Goal: Task Accomplishment & Management: Manage account settings

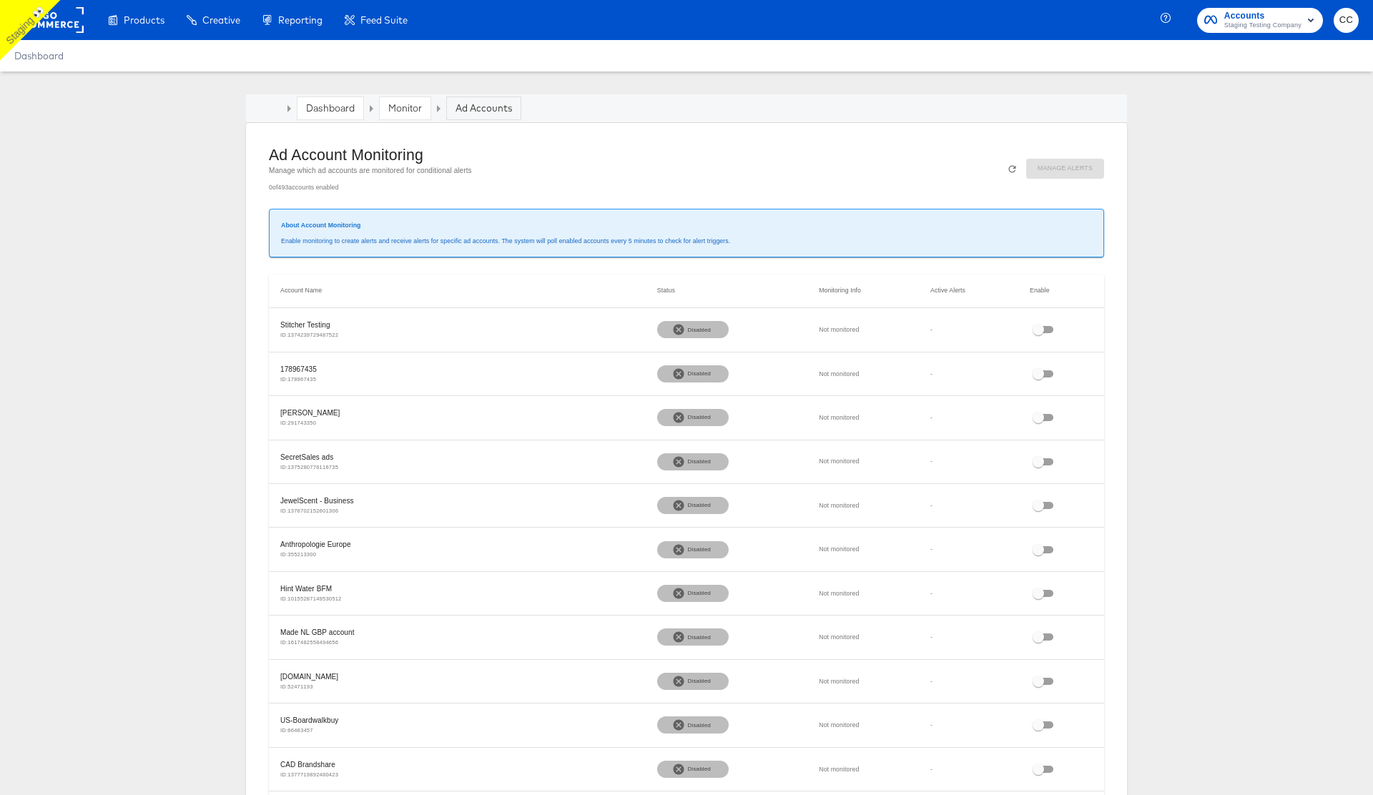
click at [333, 107] on link "Dashboard" at bounding box center [330, 108] width 49 height 13
click at [409, 109] on link "Monitor" at bounding box center [405, 108] width 34 height 13
click at [327, 107] on link "Dashboard" at bounding box center [330, 108] width 49 height 13
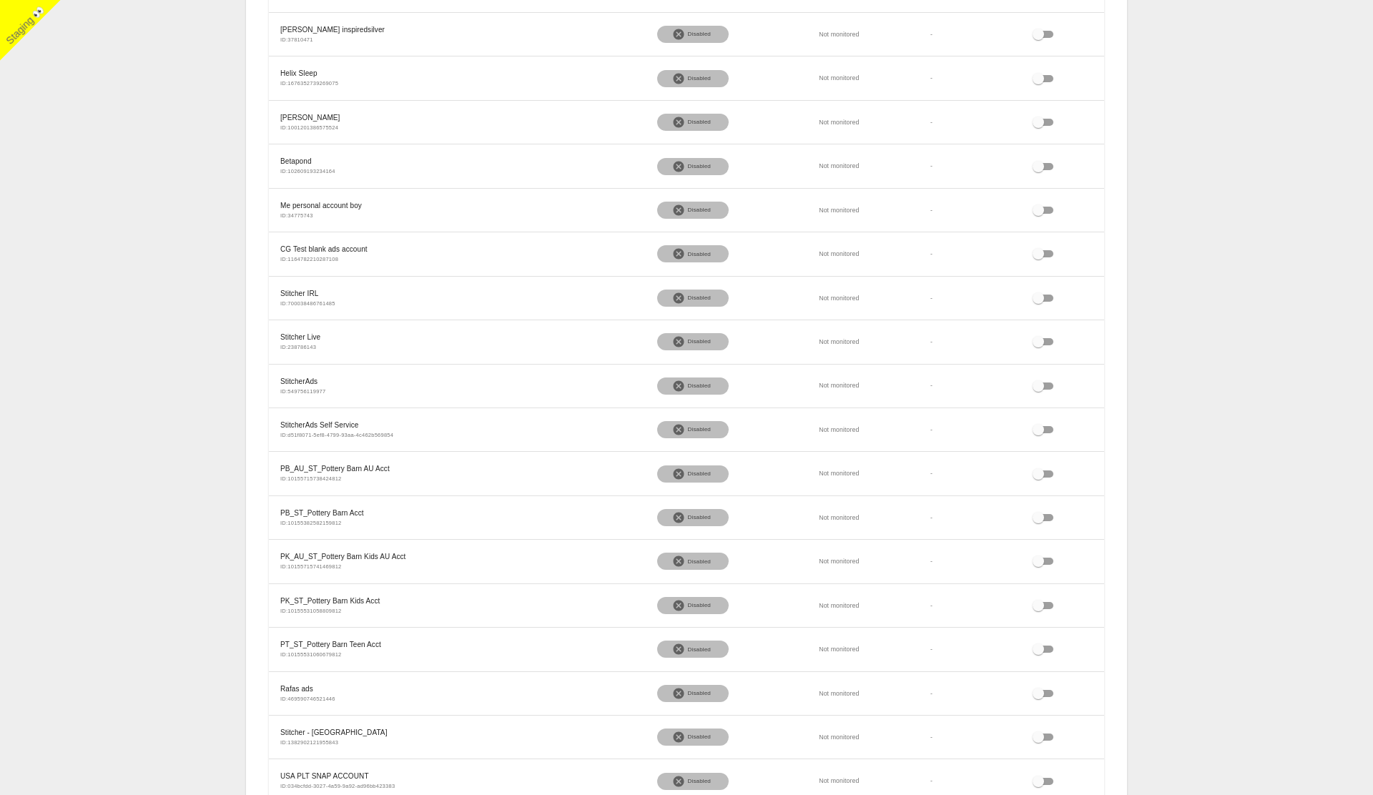
scroll to position [783, 0]
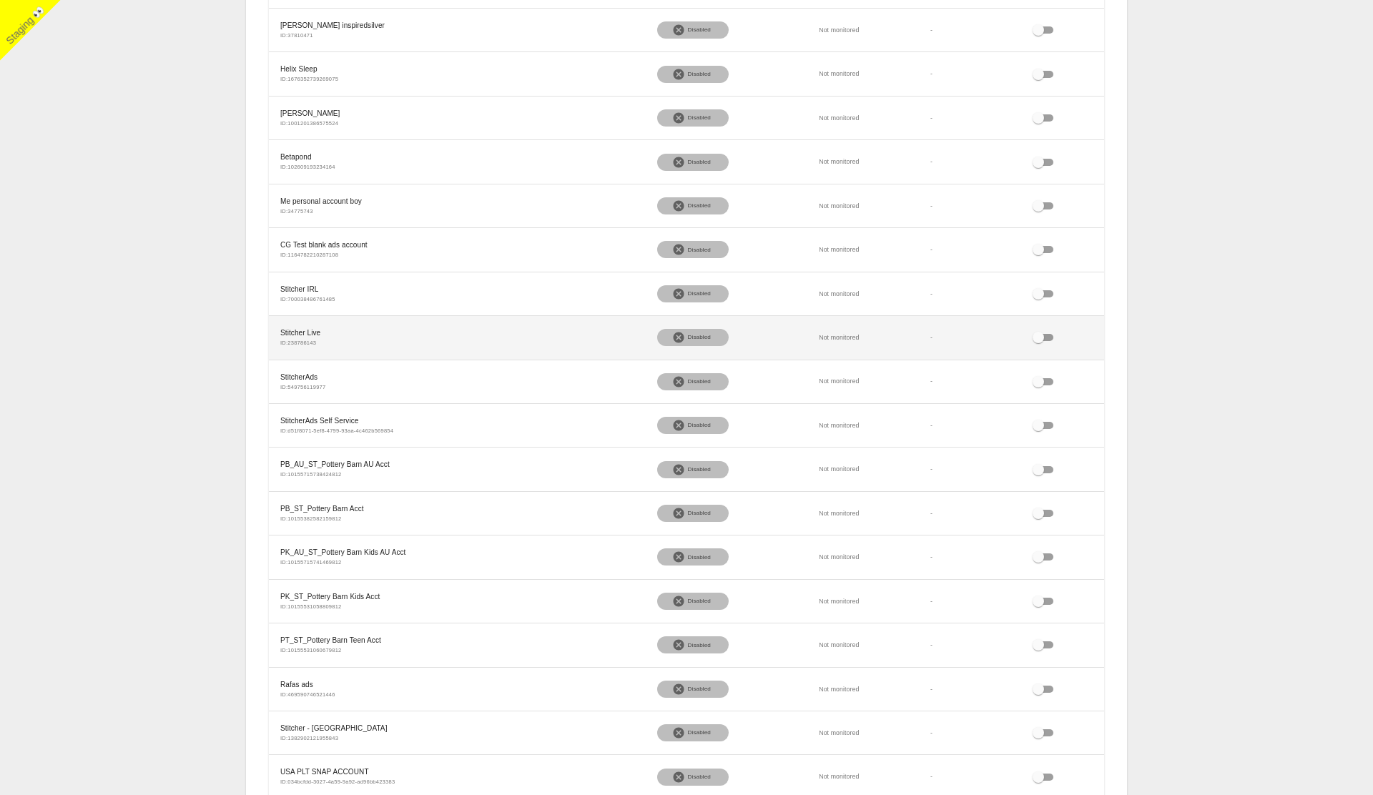
click at [1048, 335] on input "checkbox" at bounding box center [1037, 340] width 51 height 17
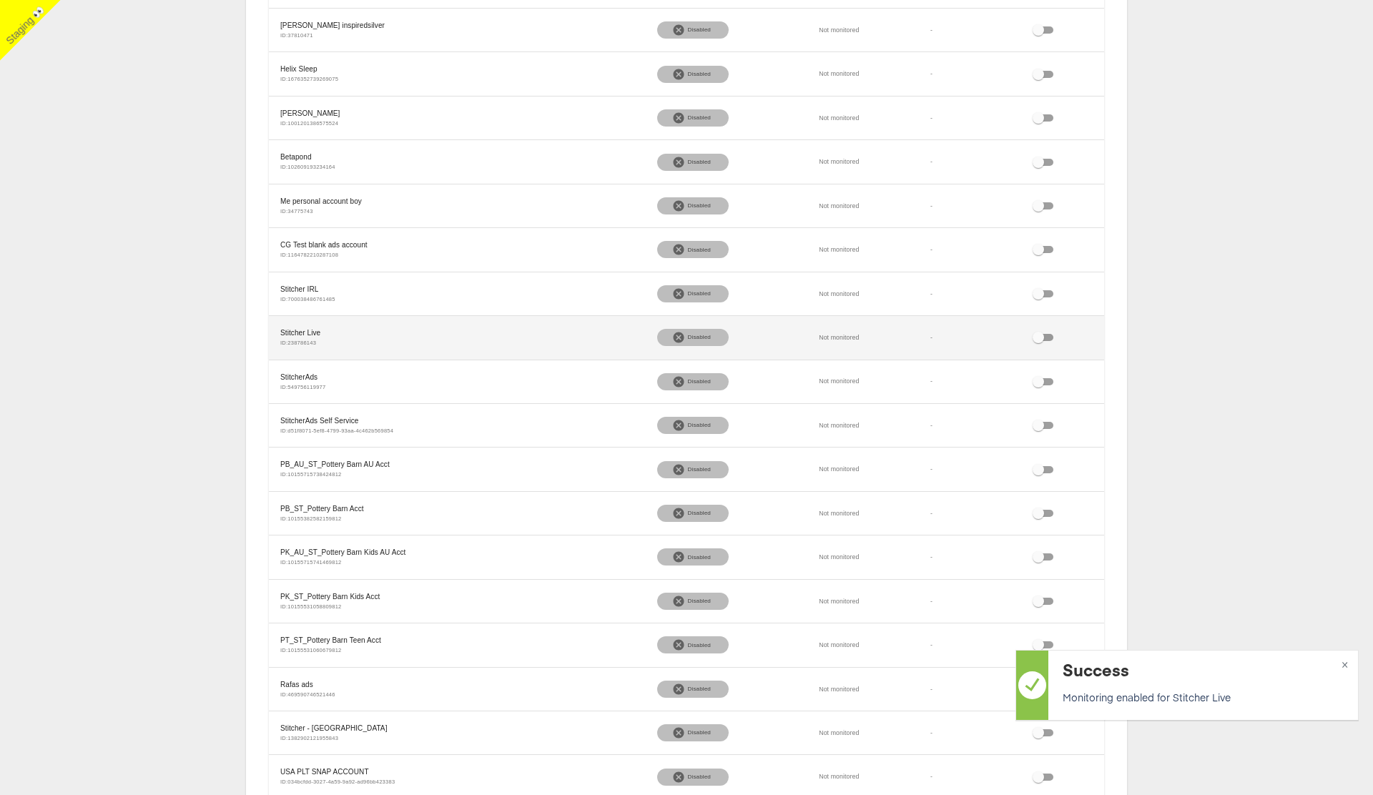
checkbox input "true"
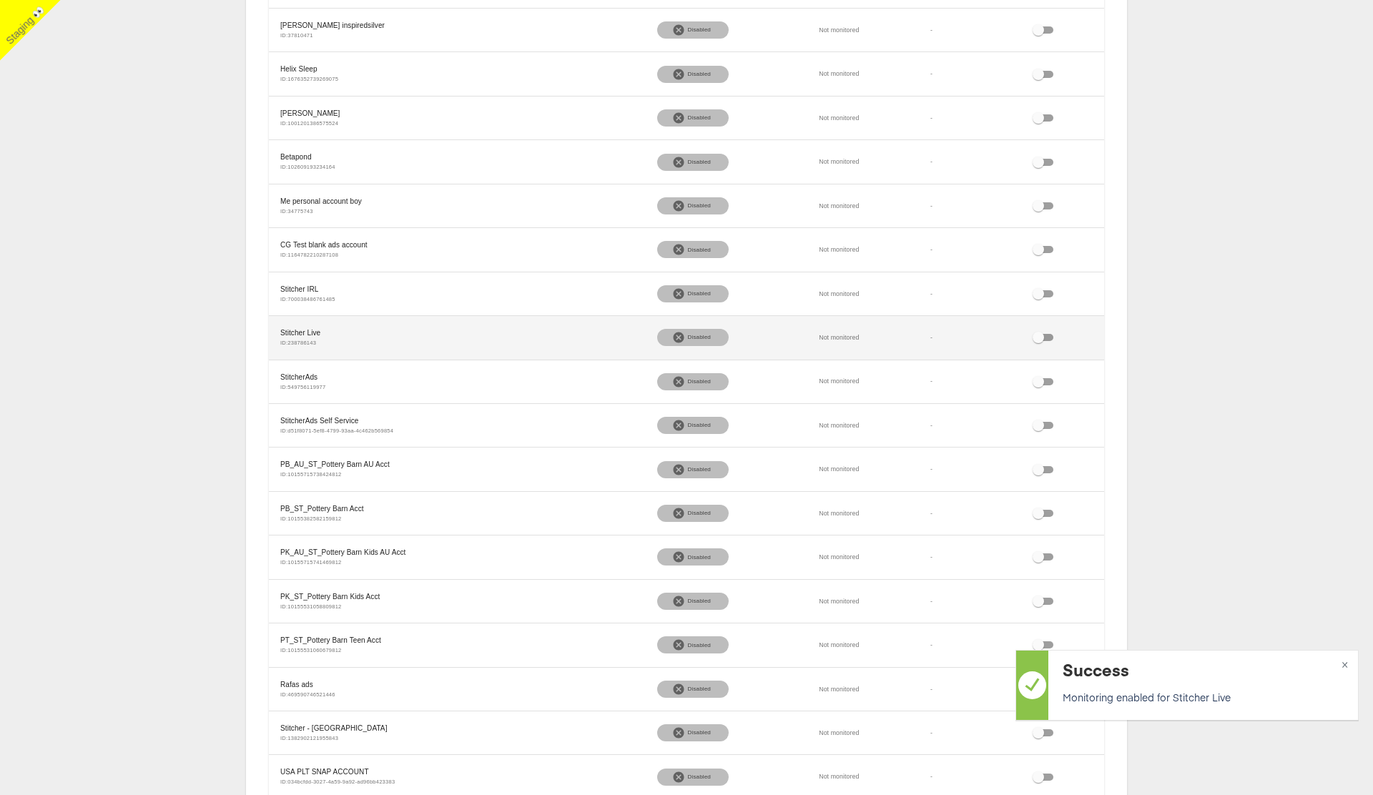
checkbox input "true"
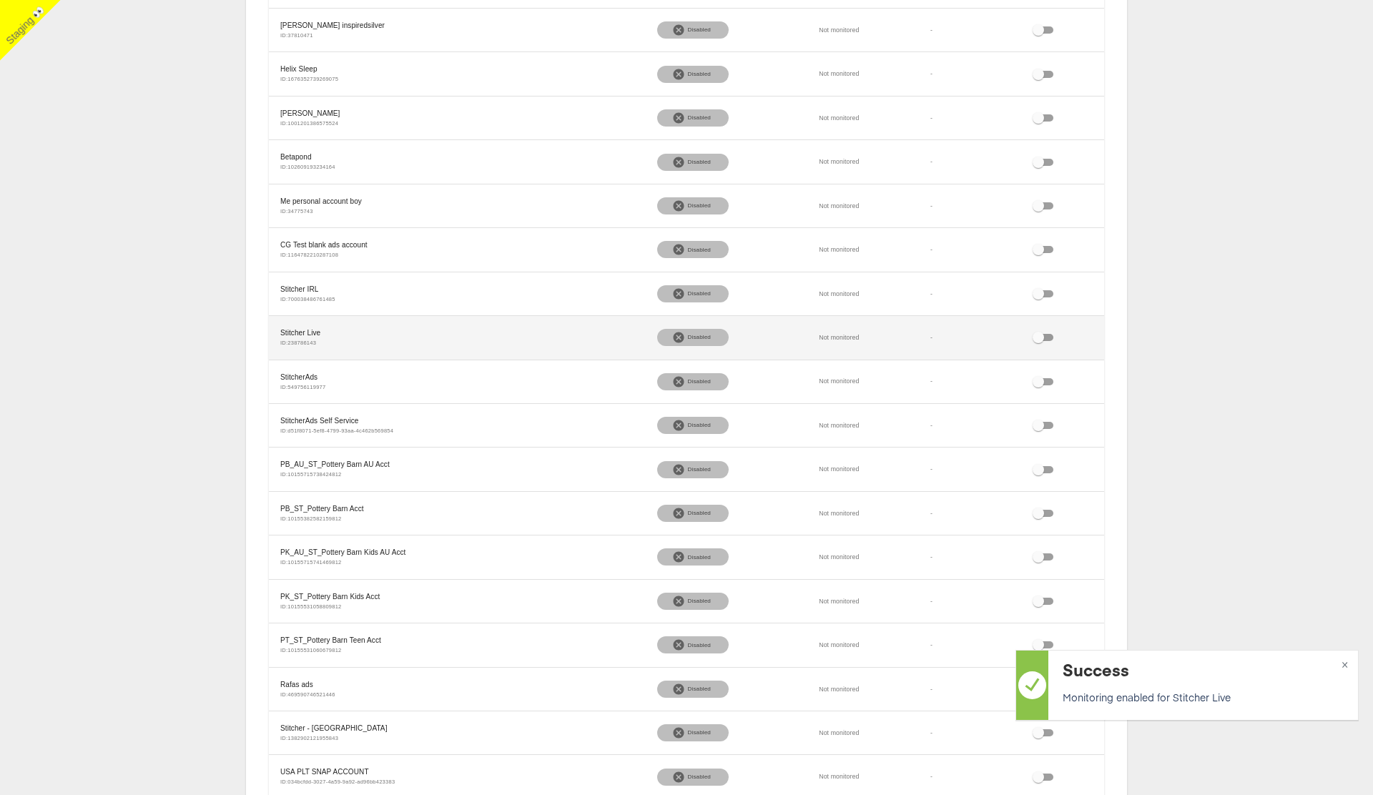
checkbox input "true"
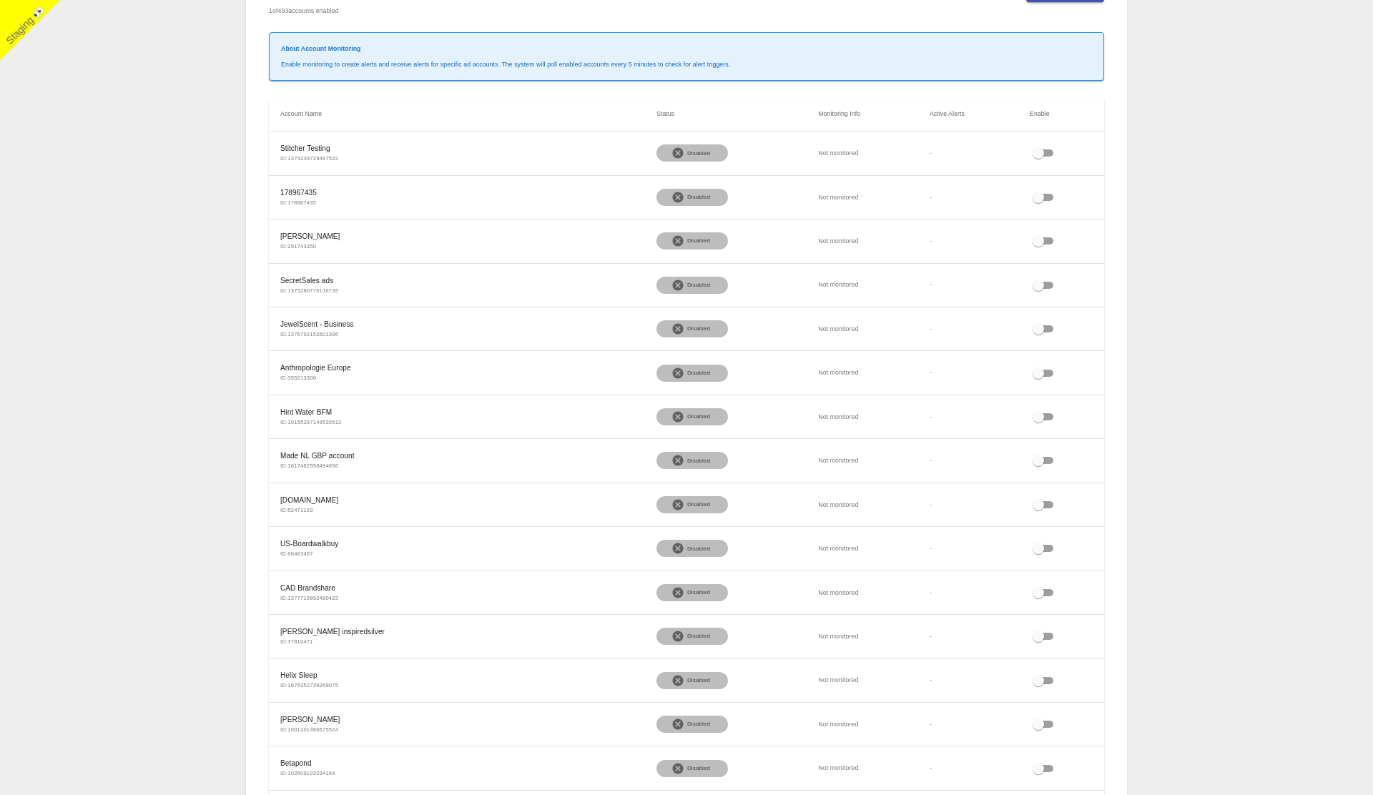
scroll to position [0, 0]
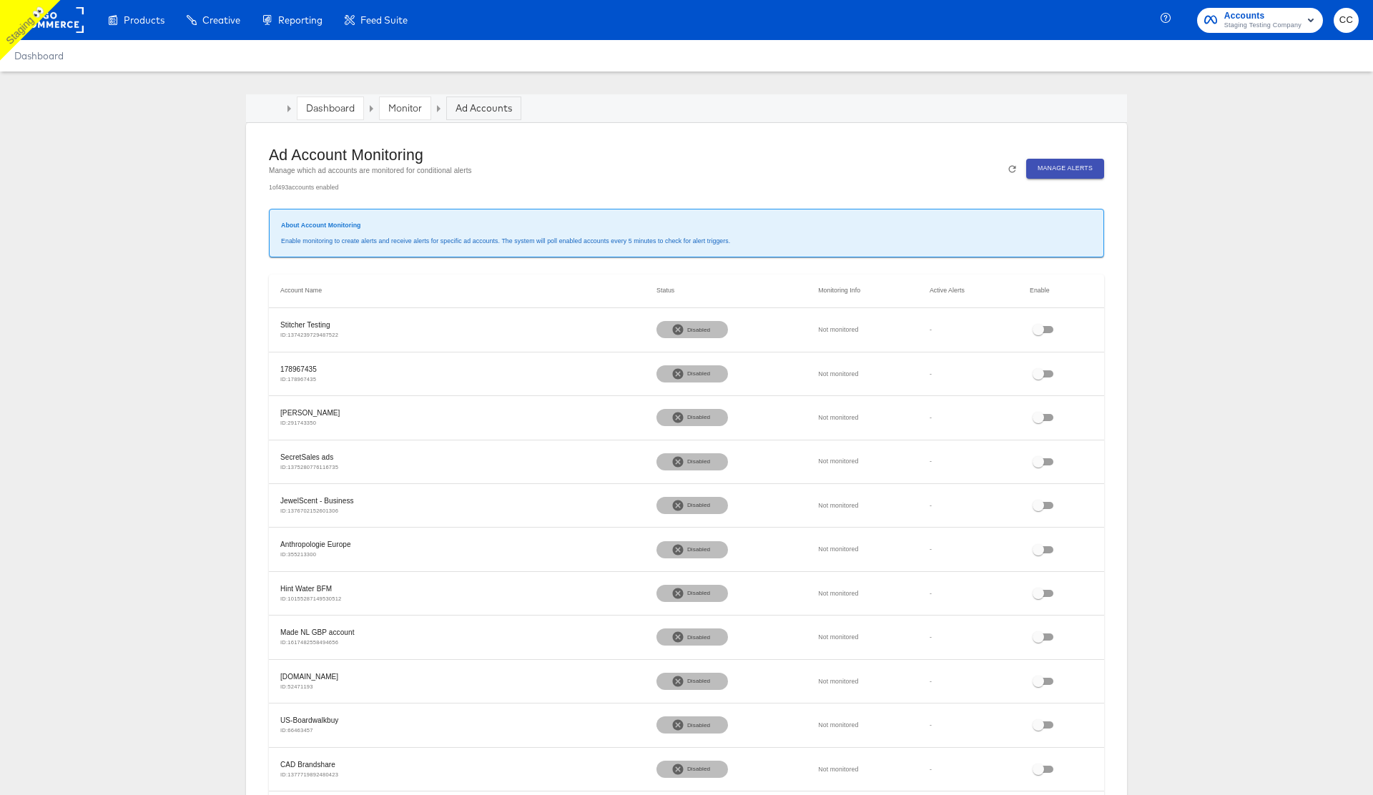
click at [406, 112] on link "Monitor" at bounding box center [405, 108] width 34 height 13
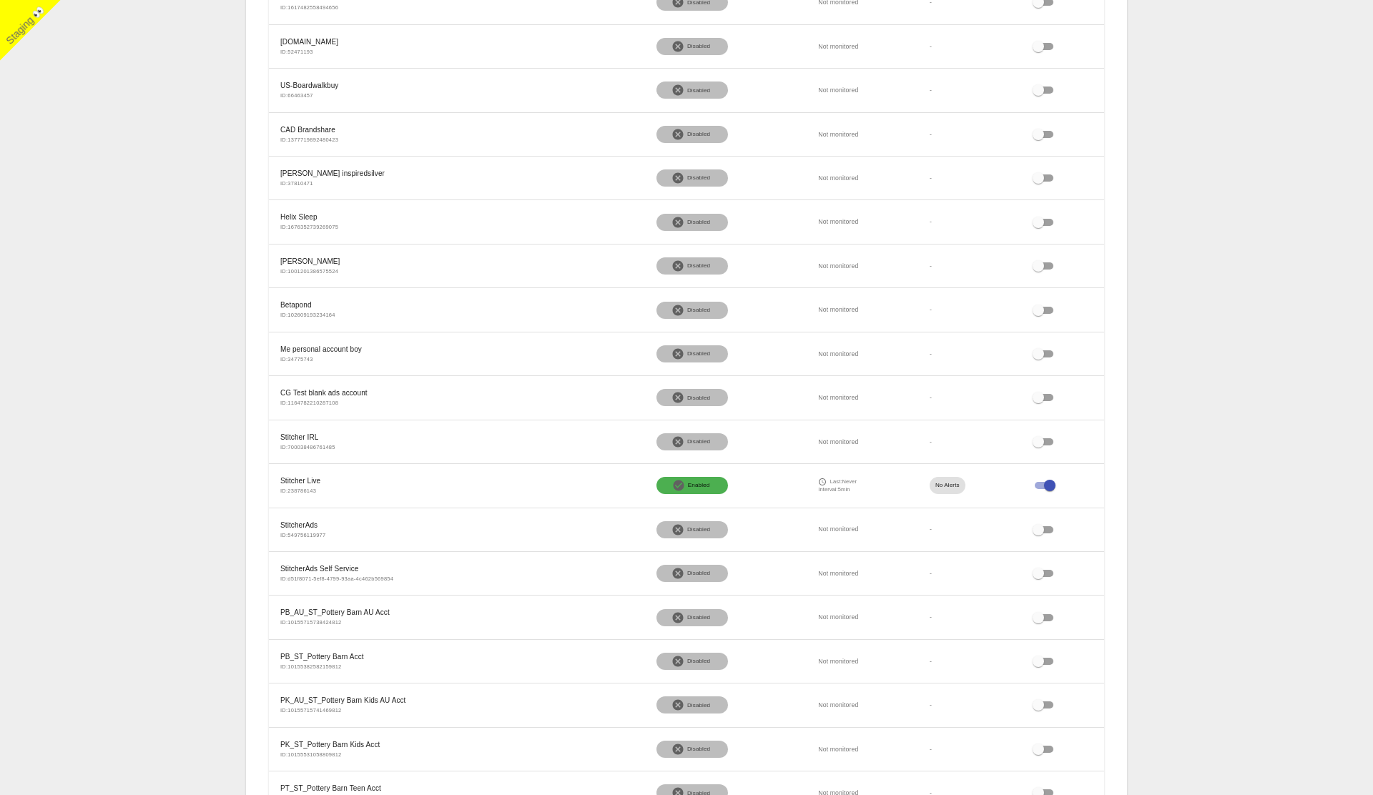
scroll to position [641, 0]
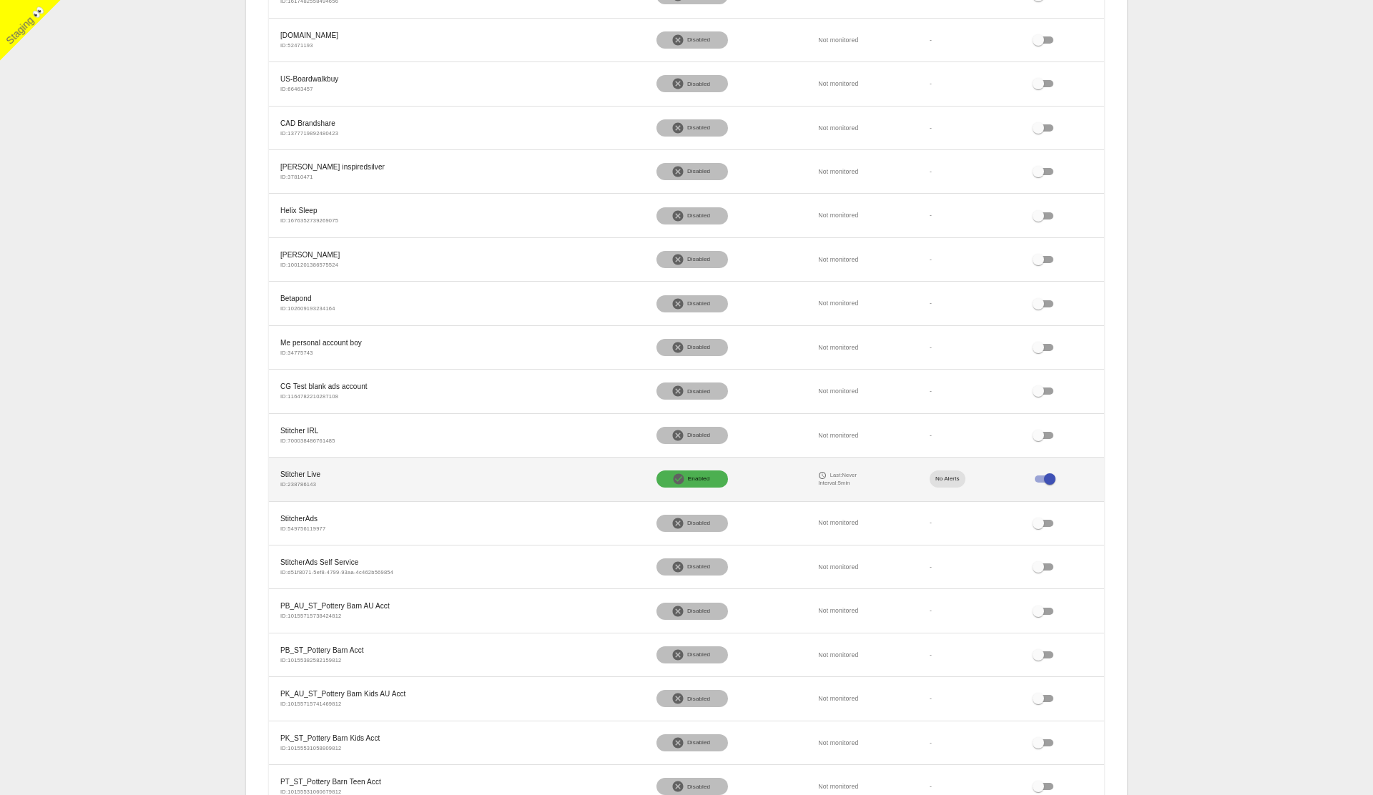
click at [1042, 479] on input "checkbox" at bounding box center [1049, 481] width 51 height 17
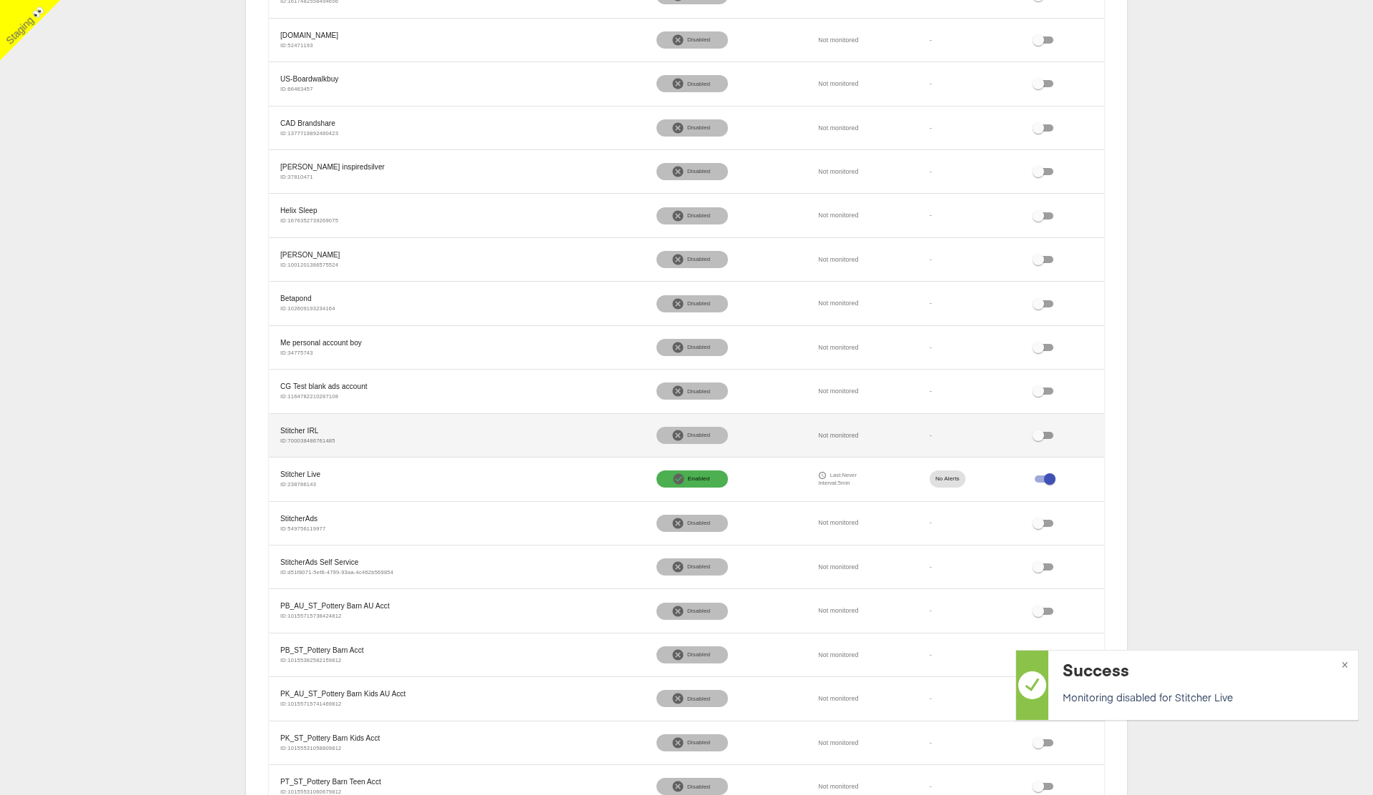
checkbox input "false"
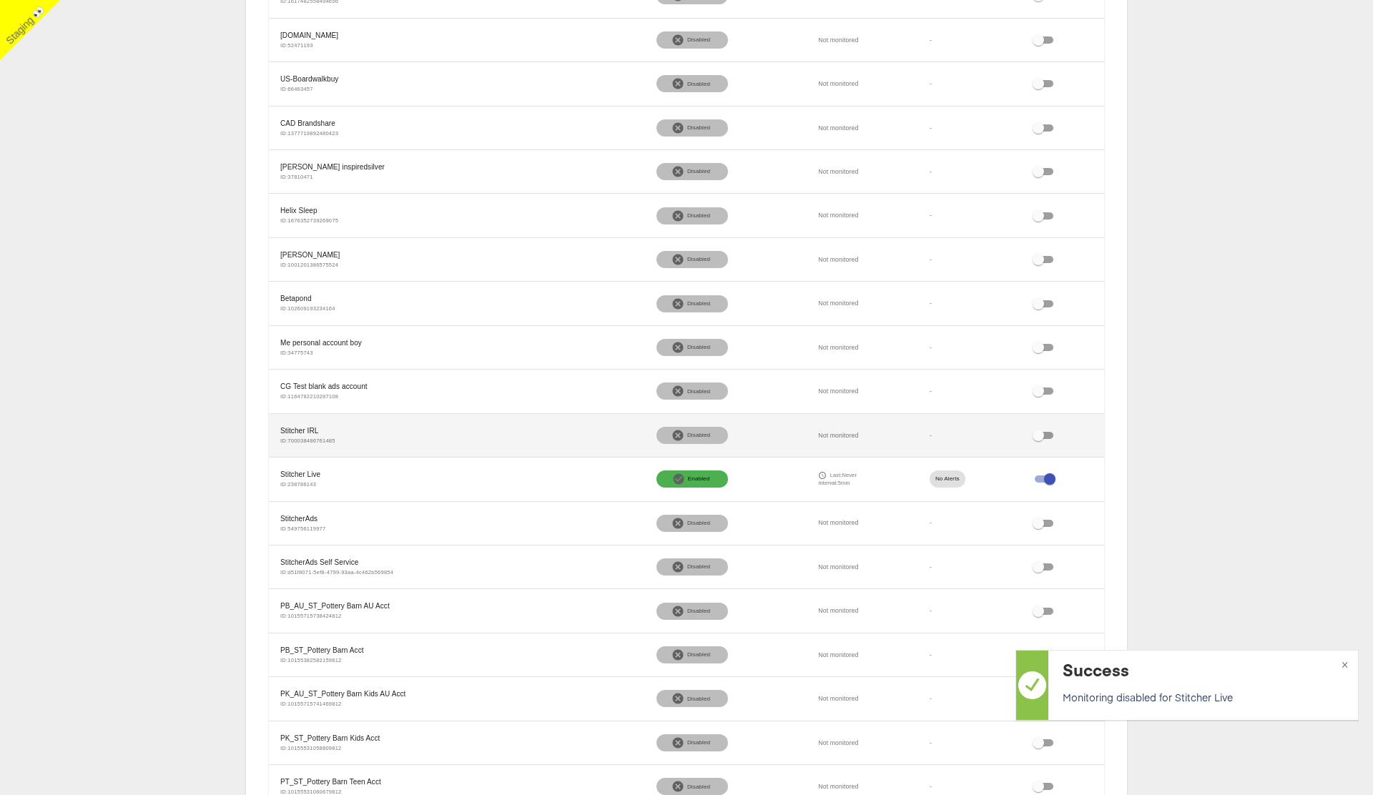
checkbox input "false"
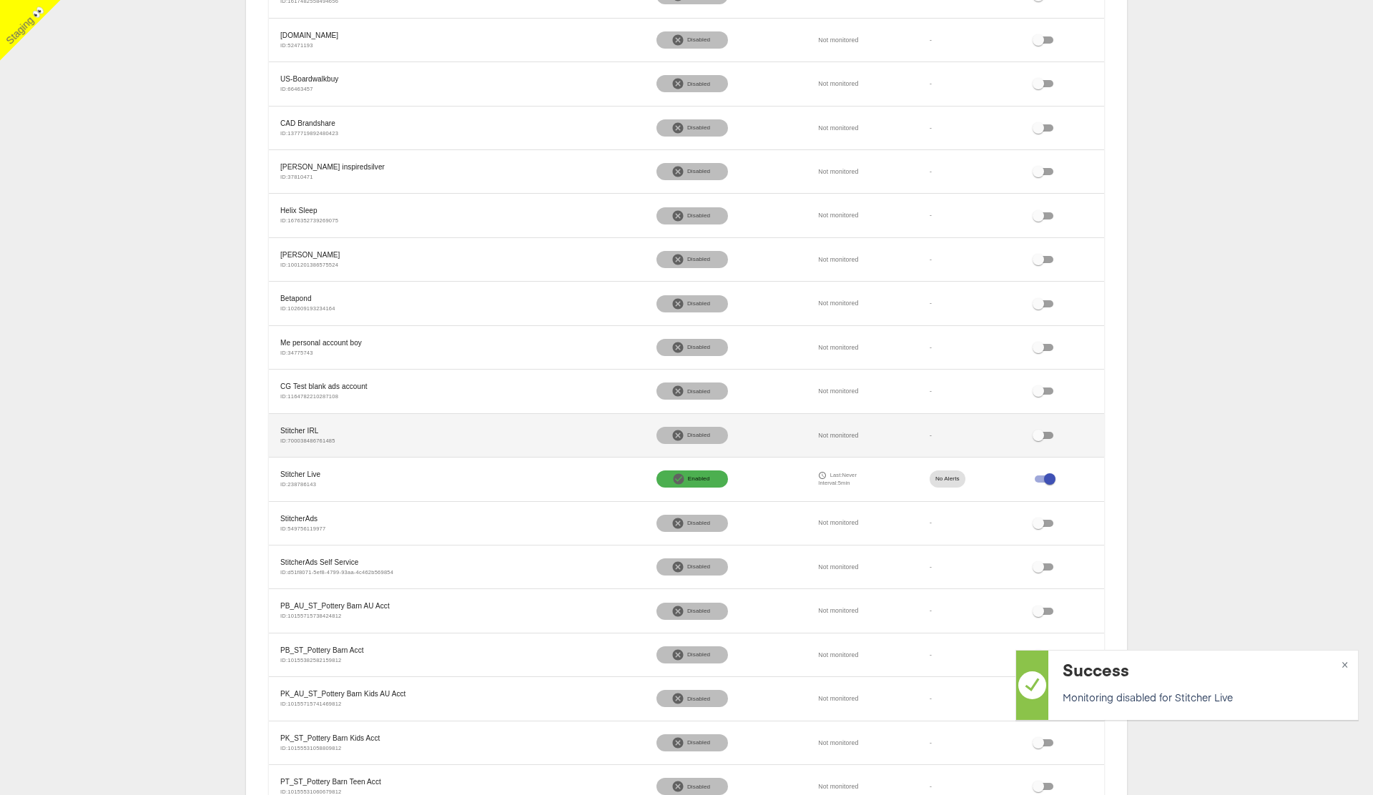
checkbox input "false"
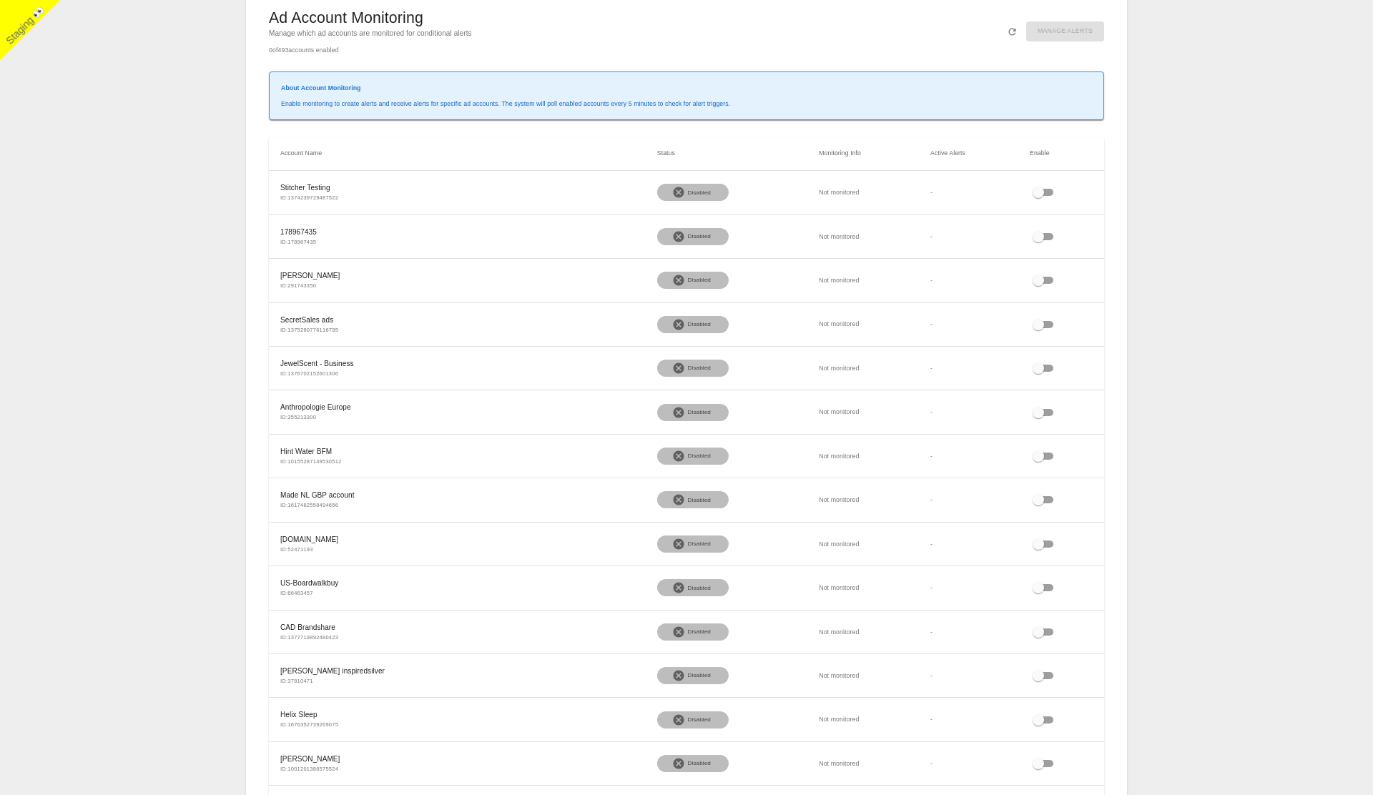
scroll to position [0, 0]
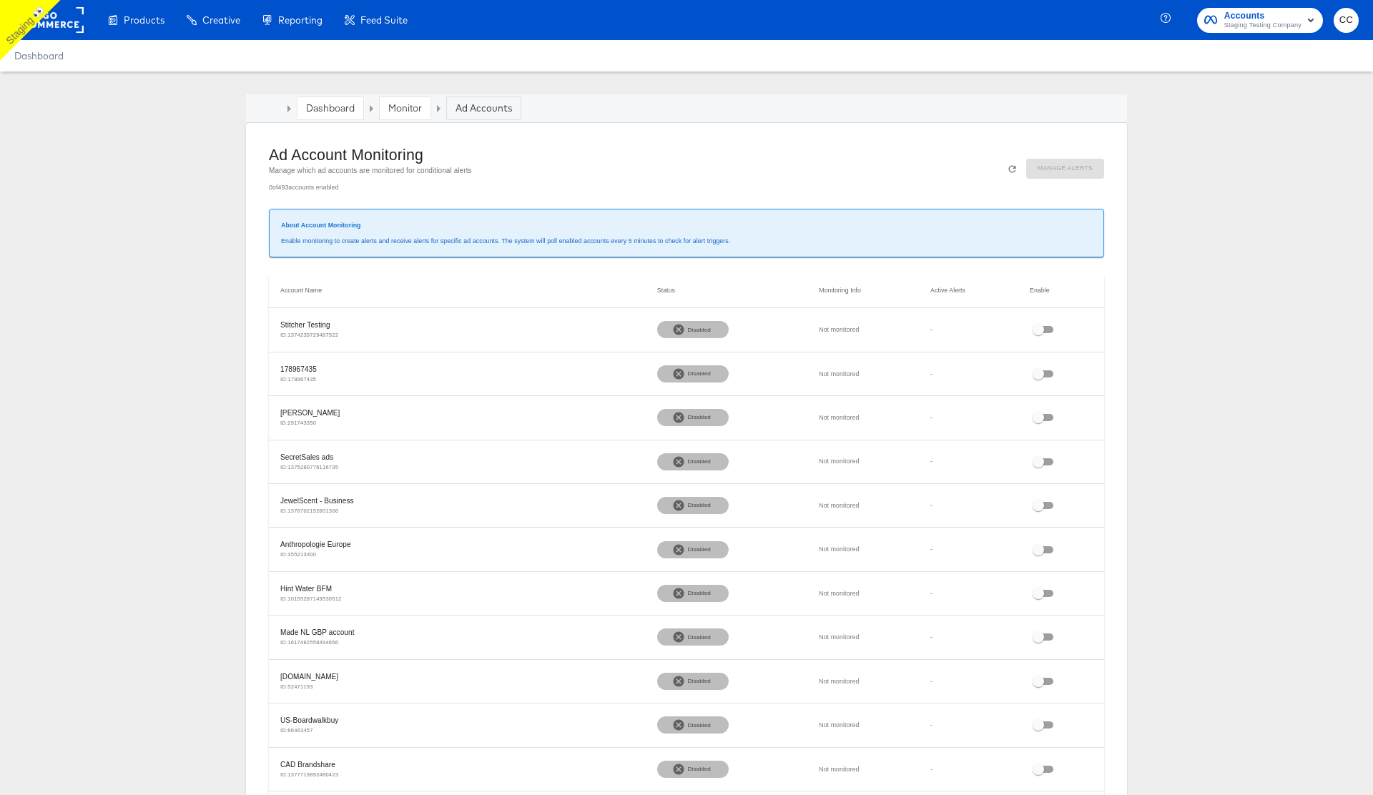
click at [405, 112] on link "Monitor" at bounding box center [405, 108] width 34 height 13
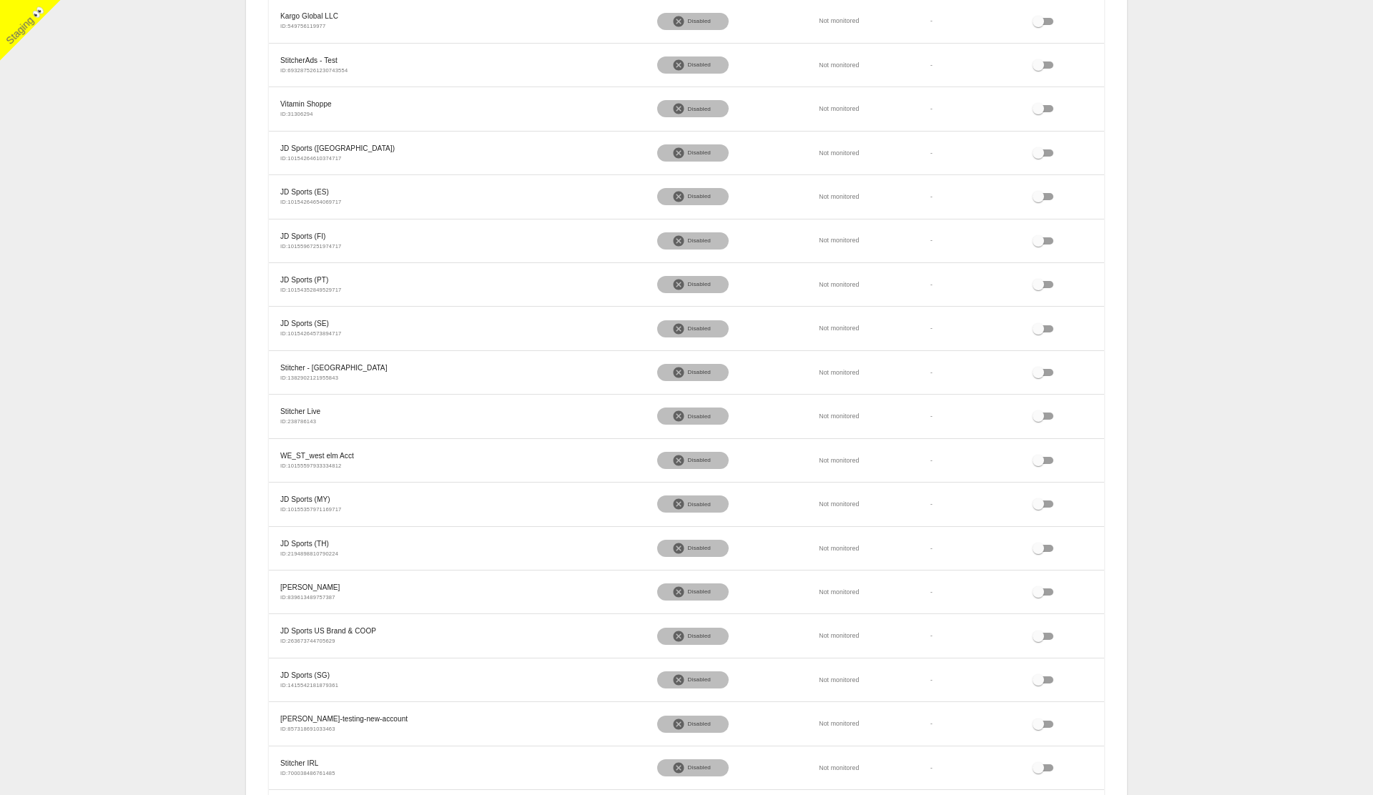
scroll to position [2353, 0]
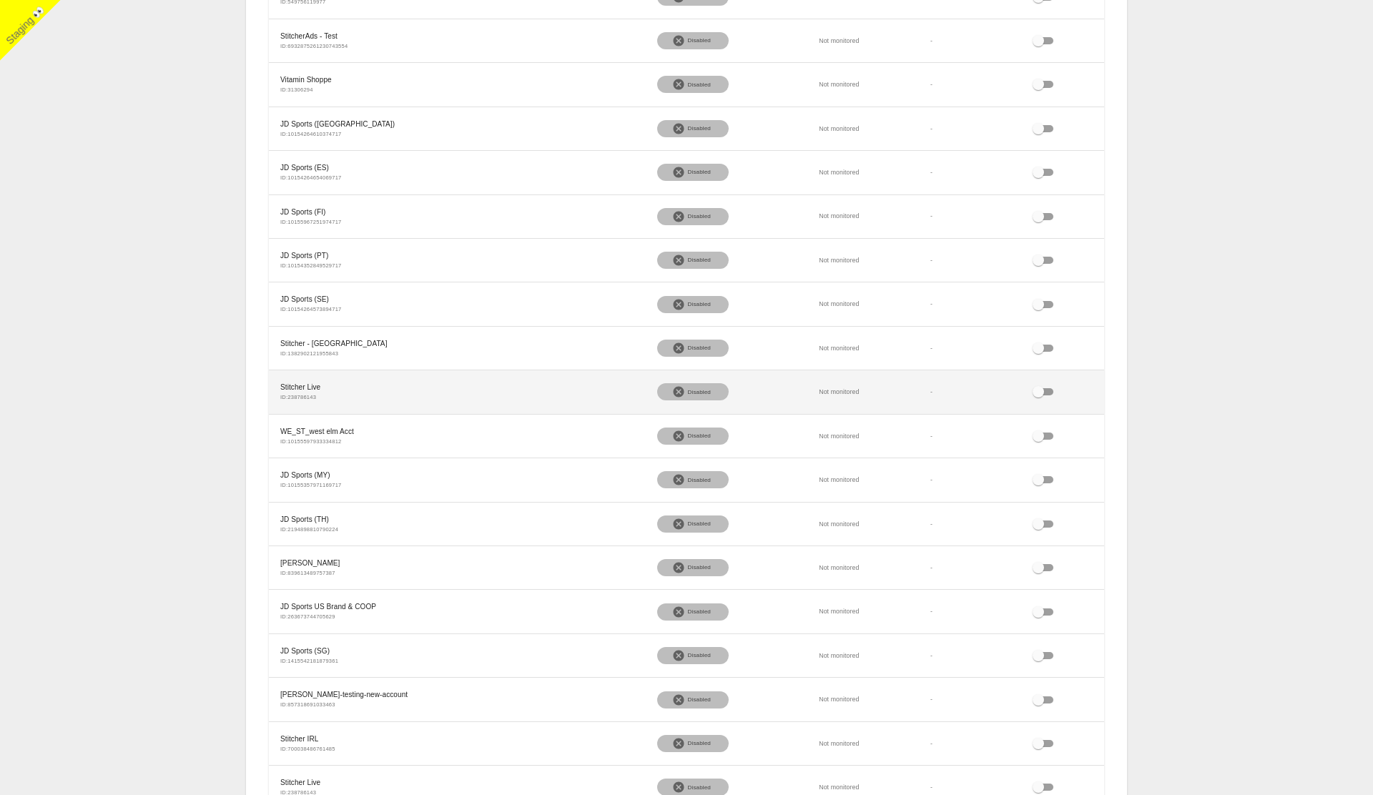
click at [1046, 392] on input "checkbox" at bounding box center [1037, 394] width 51 height 17
checkbox input "false"
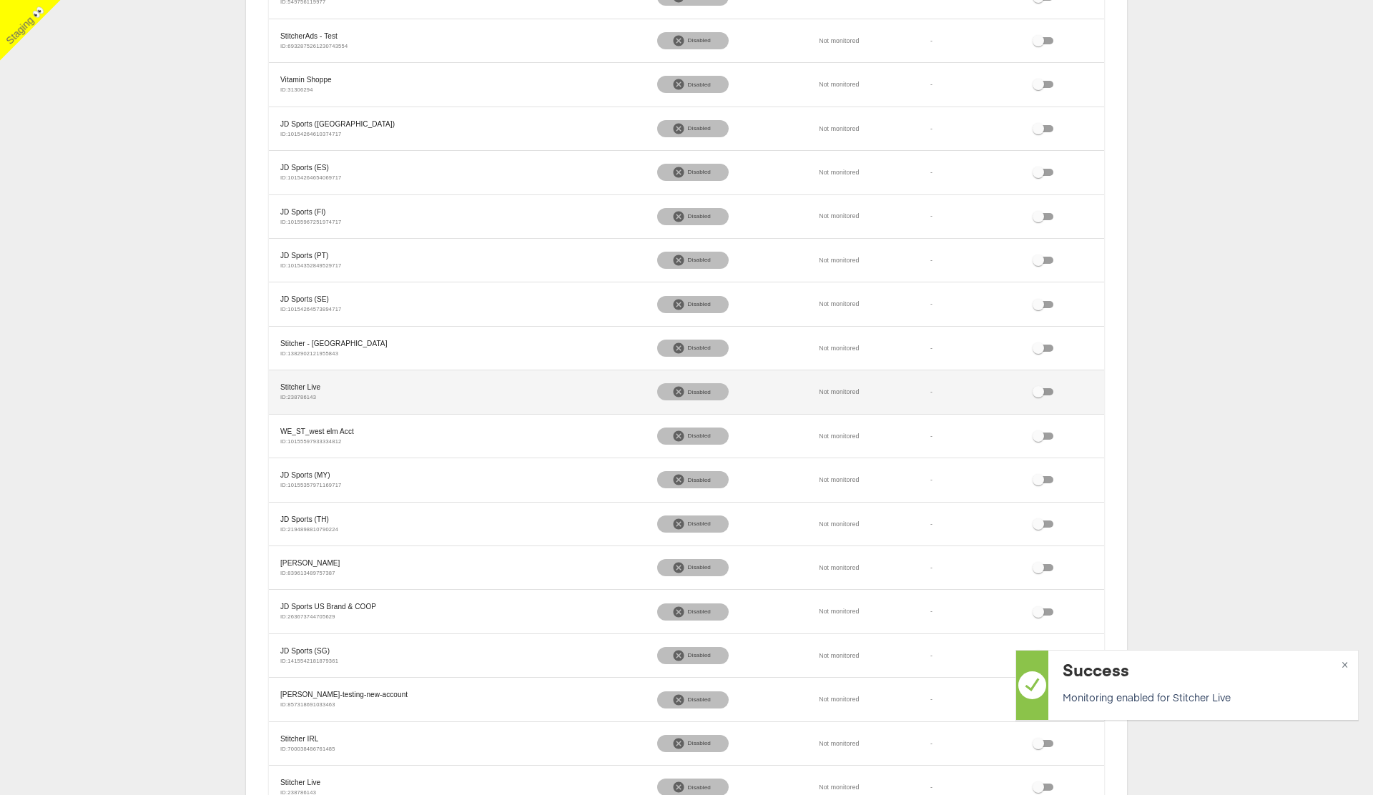
checkbox input "true"
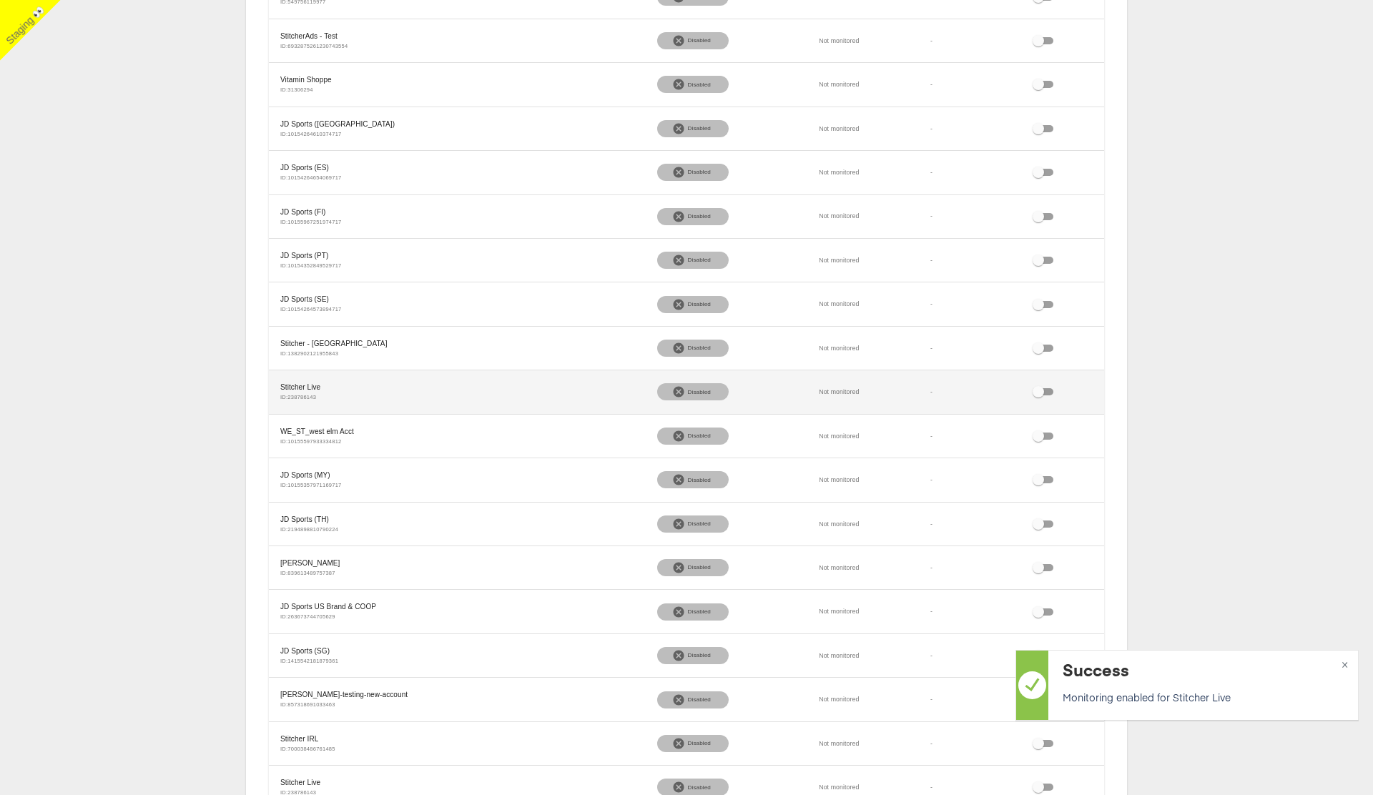
checkbox input "true"
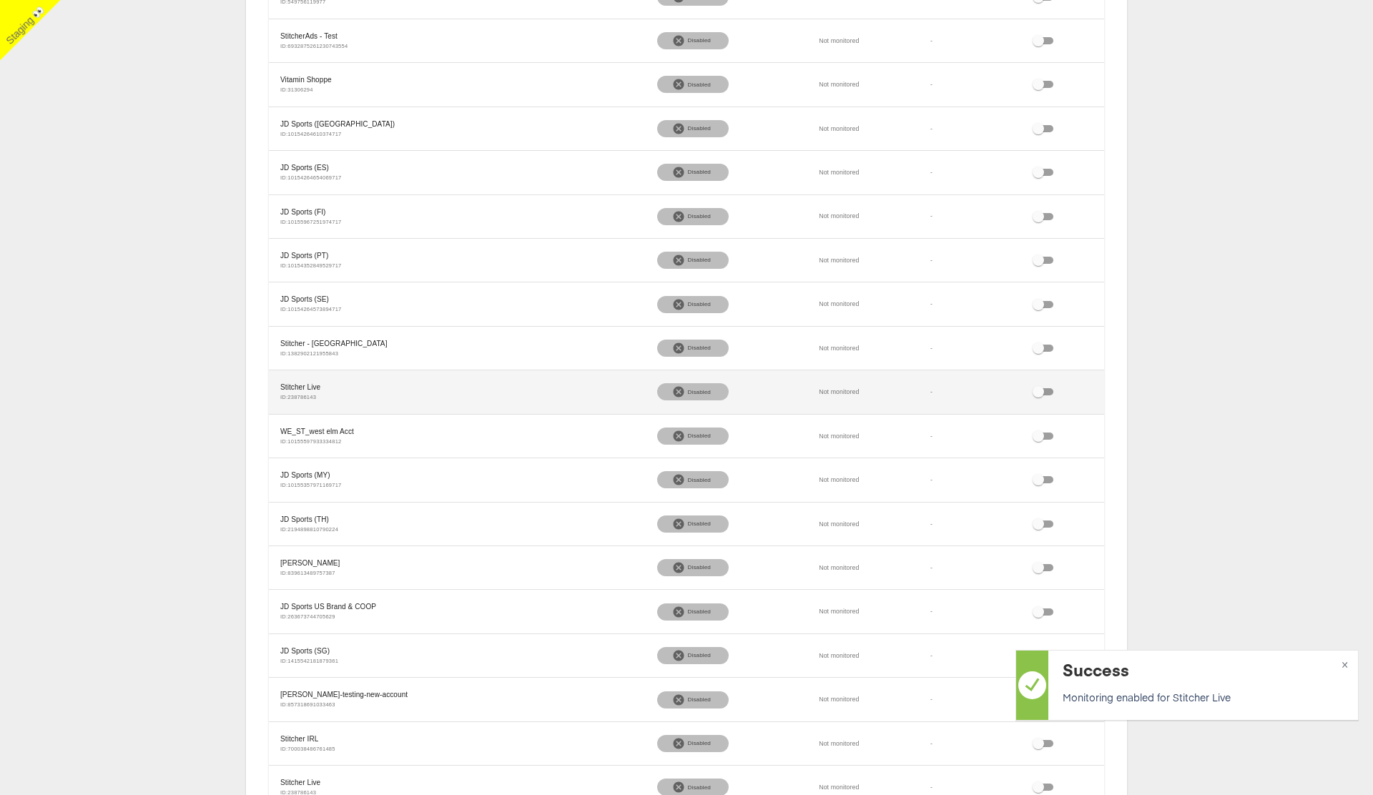
checkbox input "true"
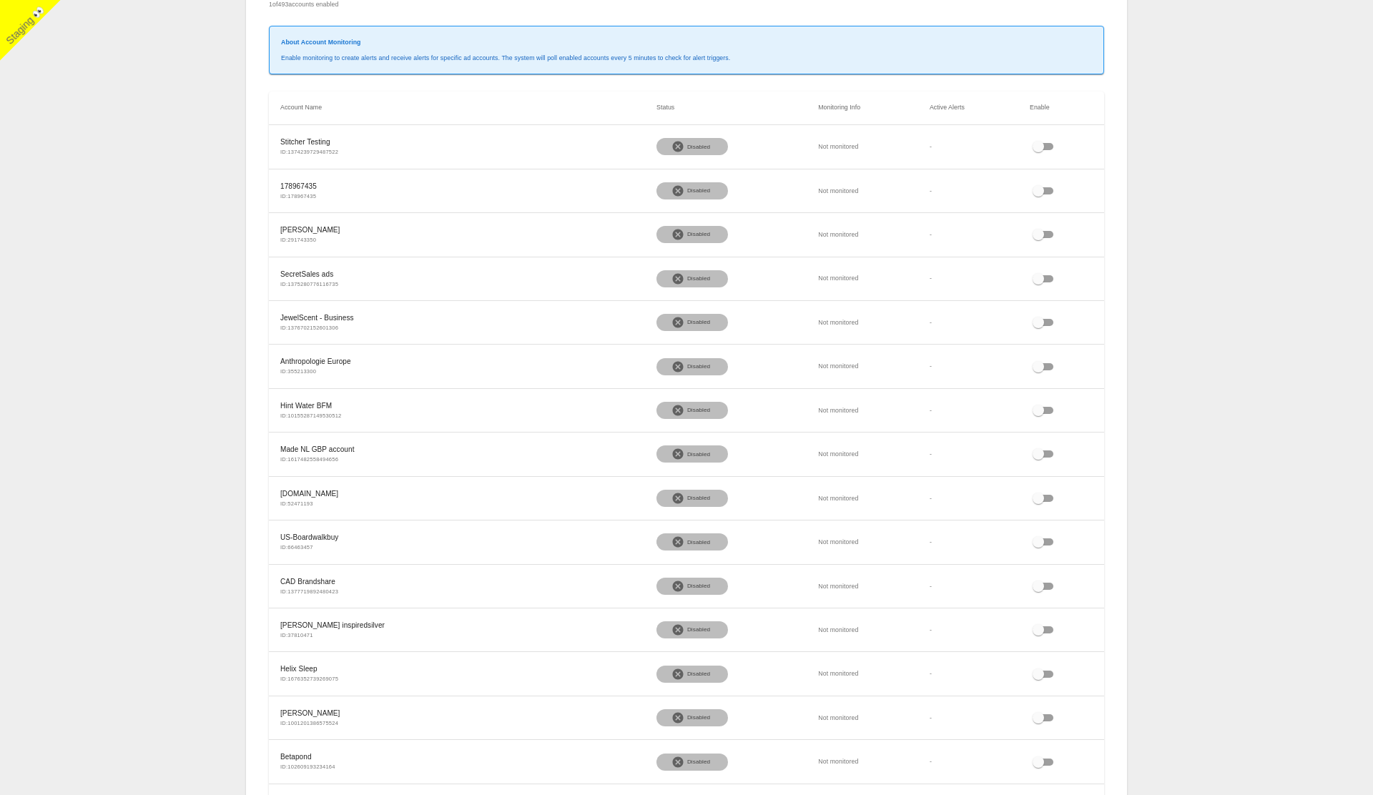
scroll to position [0, 0]
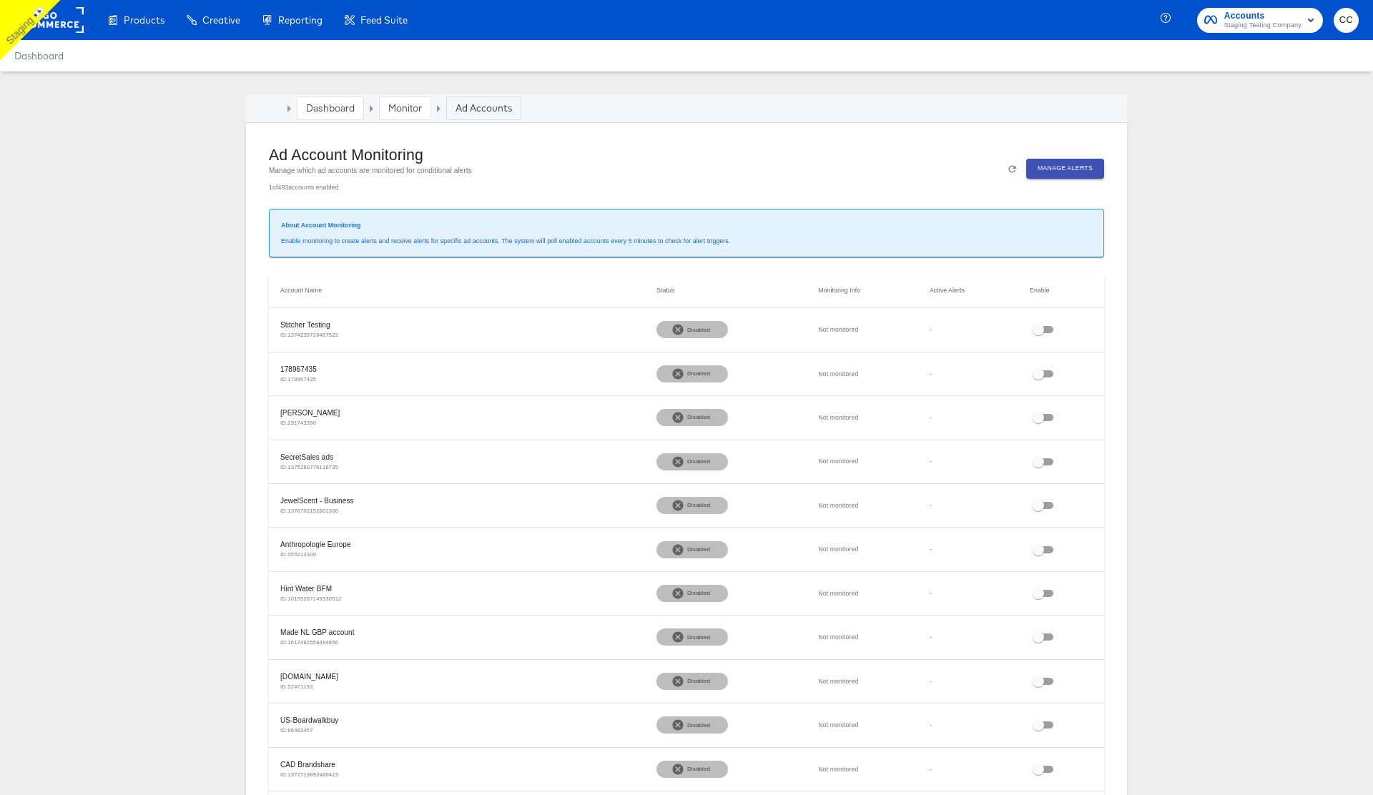
click at [403, 109] on link "Monitor" at bounding box center [405, 108] width 34 height 13
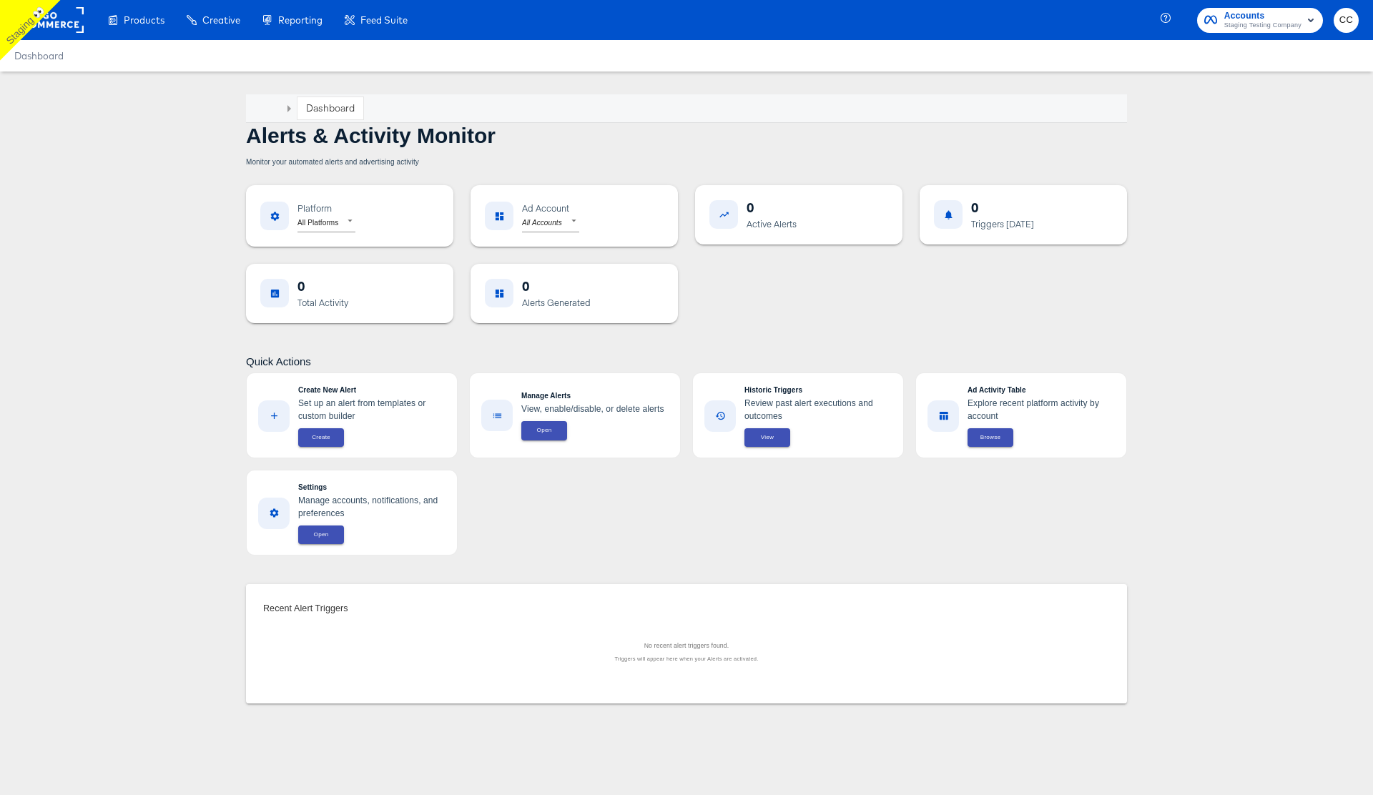
click at [331, 104] on link "Dashboard" at bounding box center [330, 108] width 49 height 13
